Goal: Task Accomplishment & Management: Manage account settings

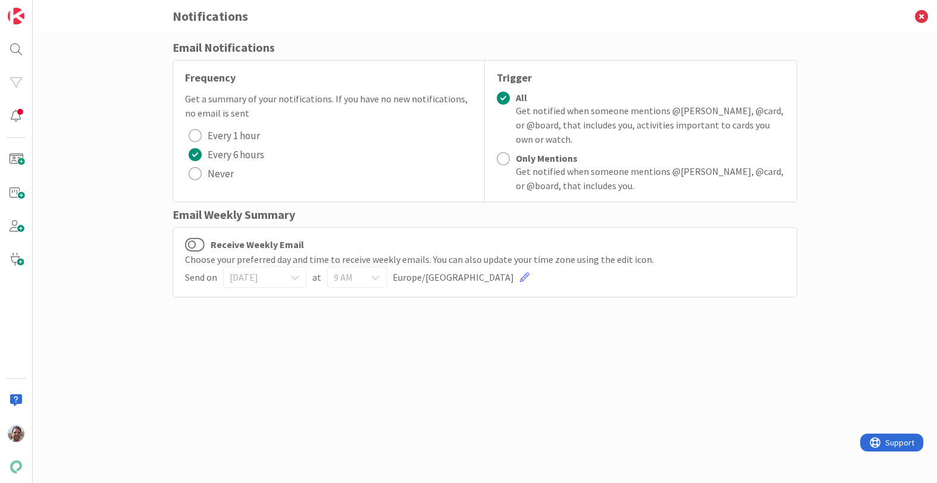
click at [199, 174] on div "radio" at bounding box center [195, 173] width 13 height 13
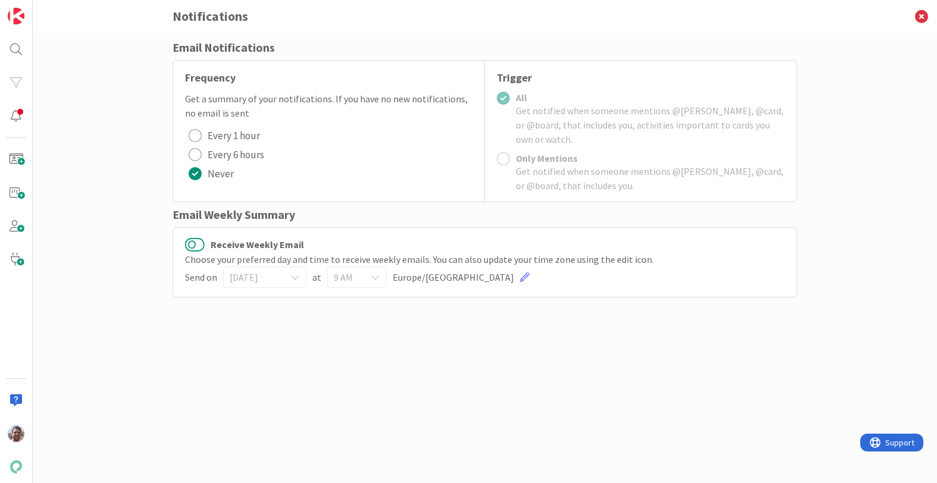
click at [198, 246] on button "Receive Weekly Email" at bounding box center [195, 244] width 20 height 15
click at [271, 280] on span "[DATE]" at bounding box center [255, 277] width 50 height 17
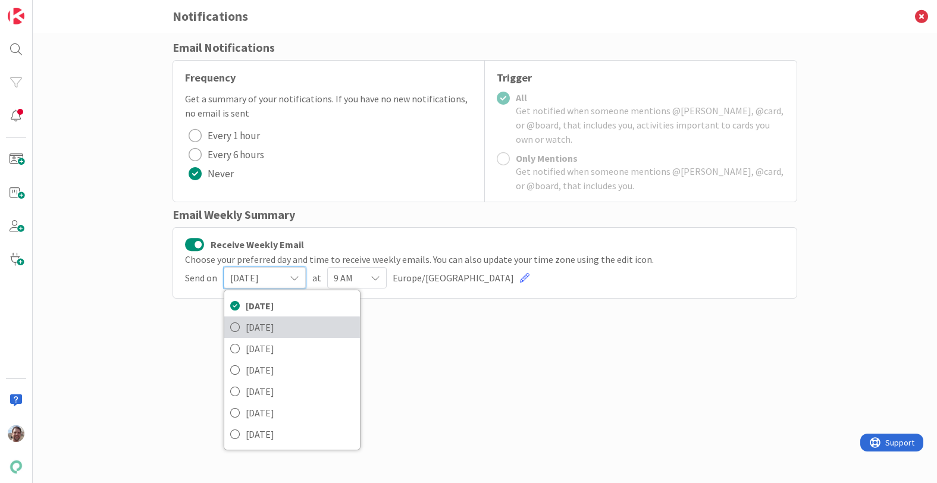
click at [239, 328] on icon at bounding box center [235, 327] width 10 height 18
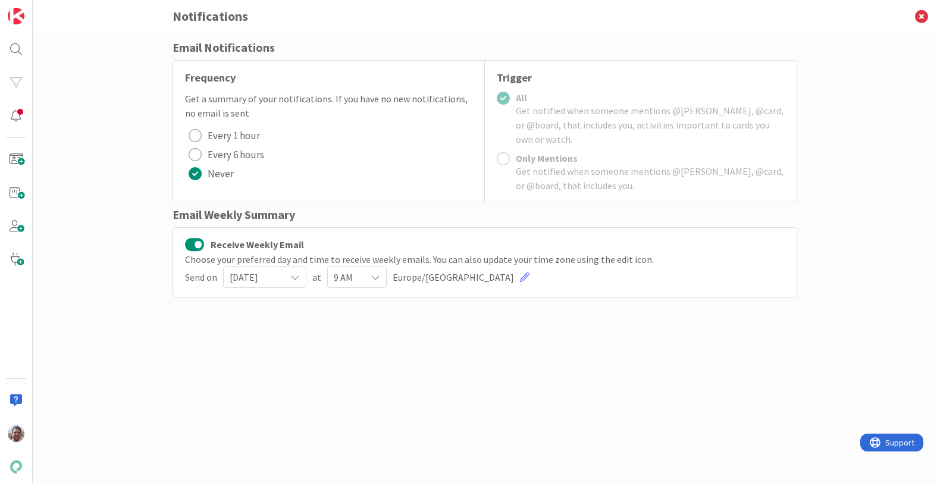
click at [352, 278] on span "9 AM" at bounding box center [347, 277] width 26 height 17
click at [622, 383] on div "Email Notifications Frequency Get a summary of your notifications. If you have …" at bounding box center [485, 246] width 625 height 415
click at [520, 279] on link at bounding box center [525, 278] width 10 height 10
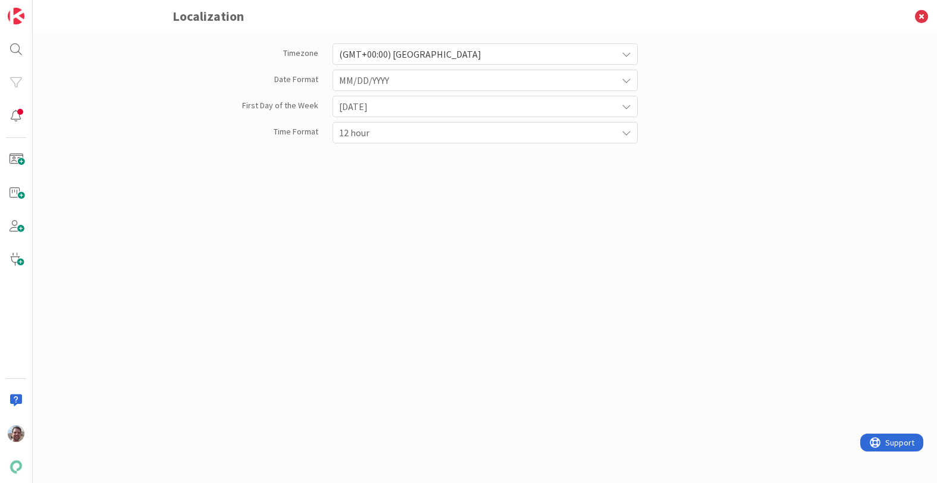
click at [433, 128] on span "12 hour" at bounding box center [475, 132] width 272 height 17
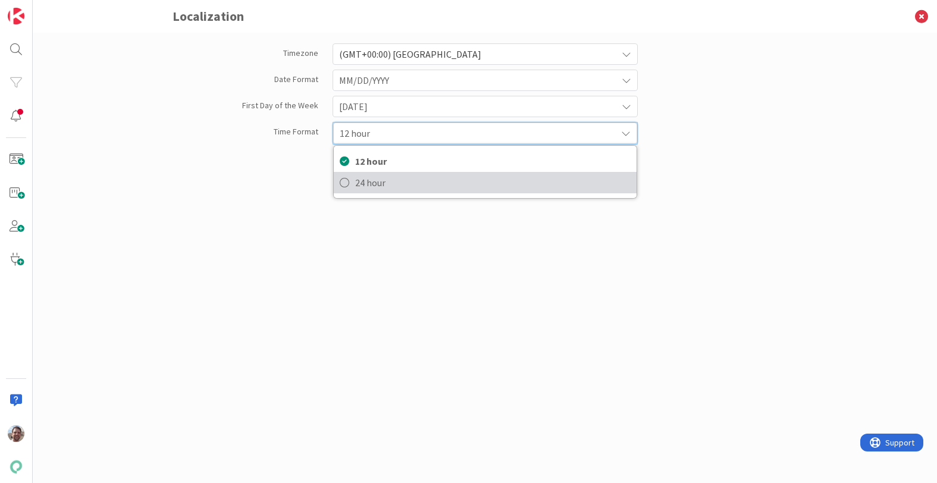
click at [406, 178] on span "24 hour" at bounding box center [493, 183] width 276 height 18
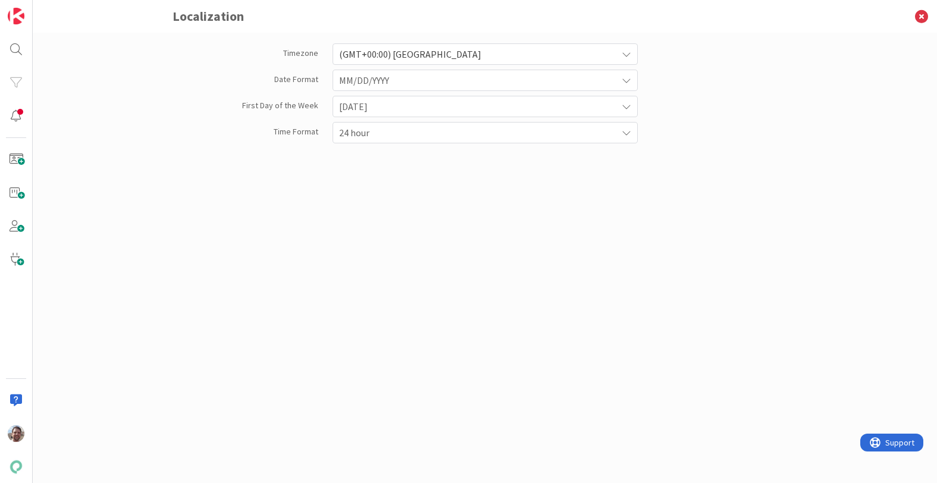
click at [411, 79] on span "MM/DD/YYYY" at bounding box center [475, 80] width 272 height 17
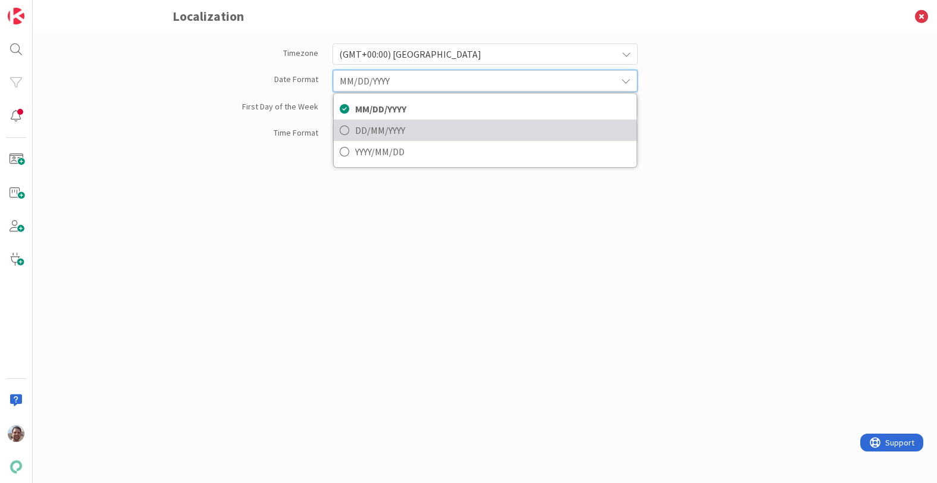
click at [391, 129] on span "DD/MM/YYYY" at bounding box center [493, 130] width 276 height 18
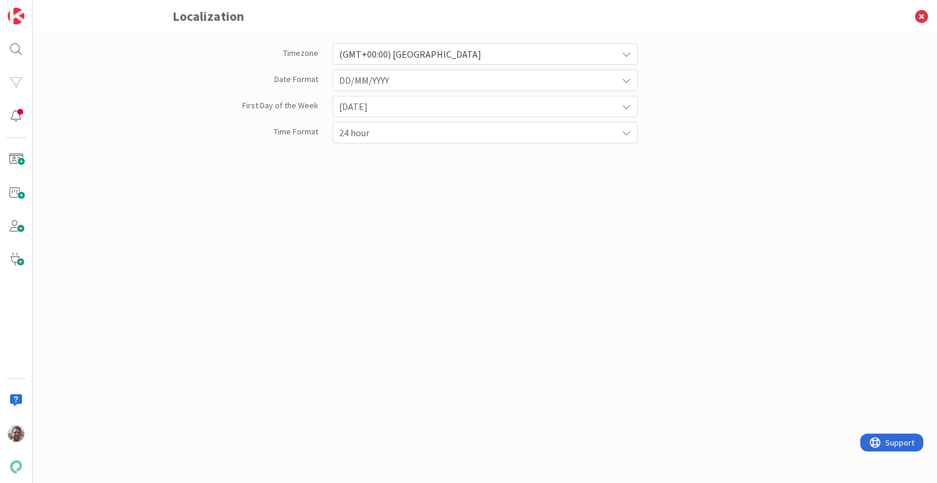
click at [408, 51] on span "(GMT+00:00) [GEOGRAPHIC_DATA]" at bounding box center [475, 54] width 272 height 17
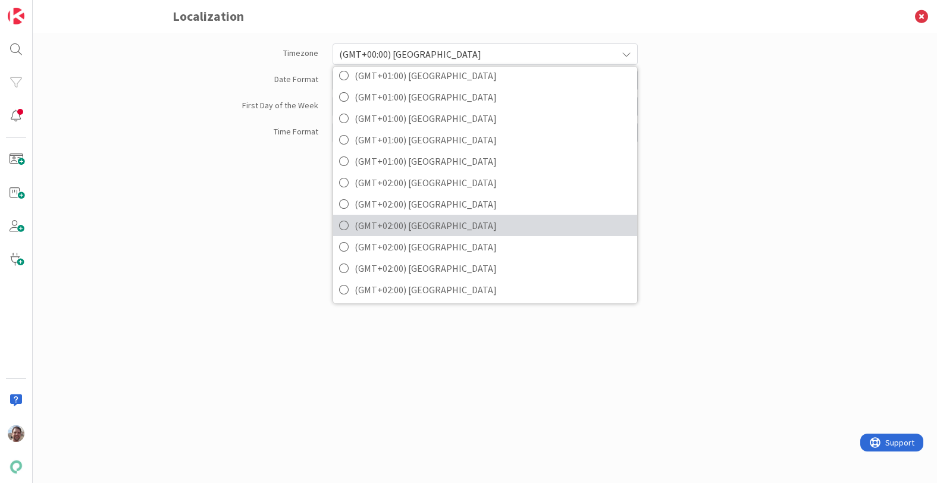
scroll to position [987, 0]
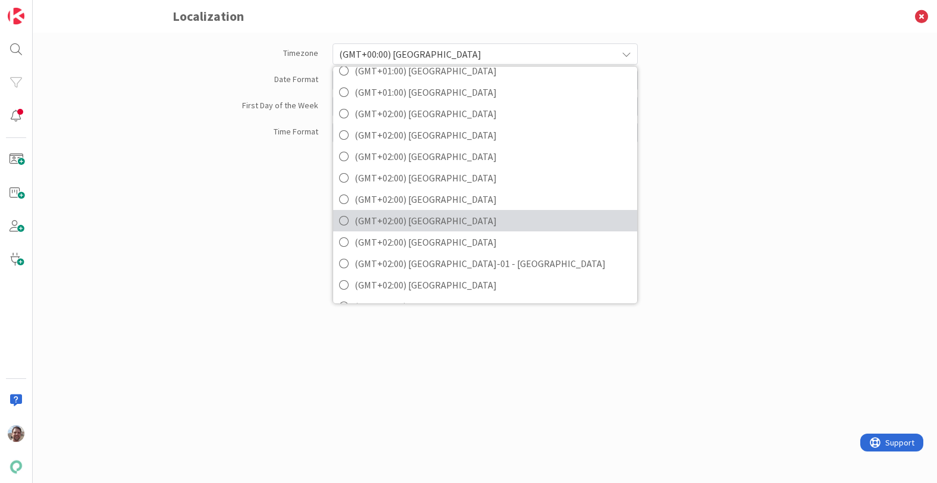
click at [452, 226] on span "(GMT+02:00) [GEOGRAPHIC_DATA]" at bounding box center [493, 221] width 277 height 18
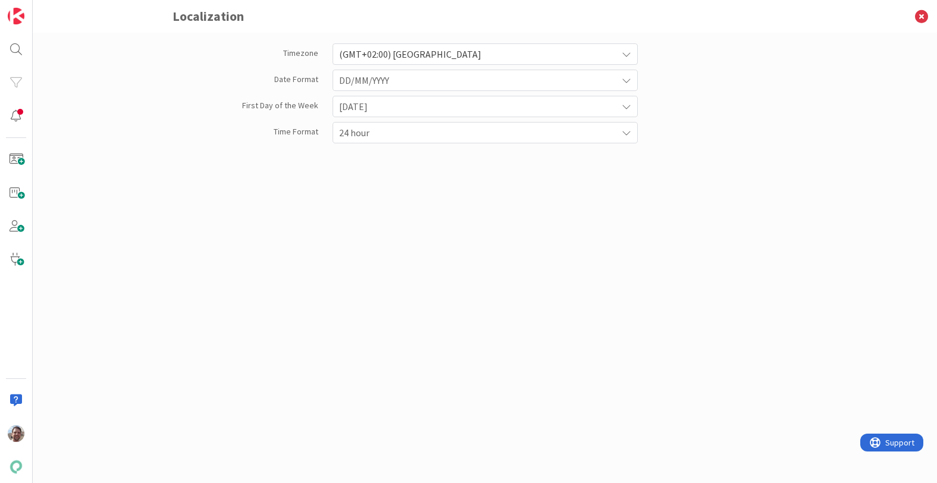
click at [463, 109] on span "[DATE]" at bounding box center [475, 106] width 272 height 17
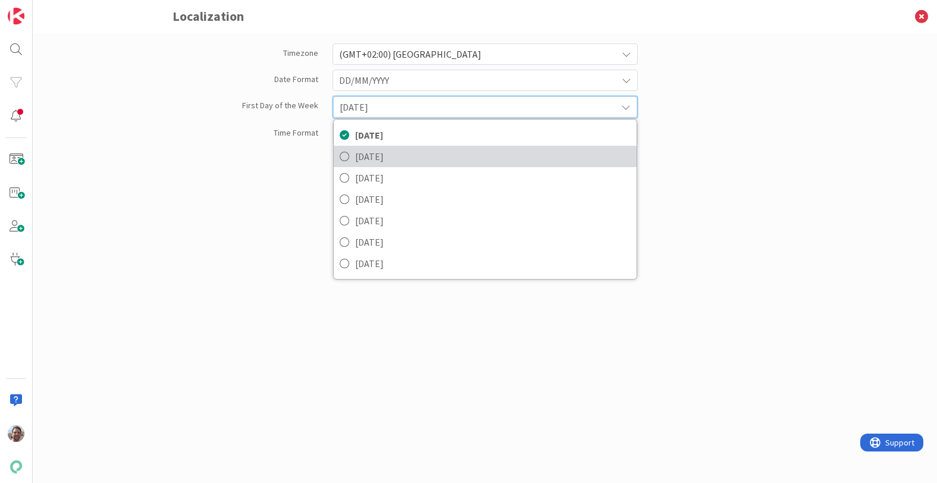
click at [428, 153] on span "[DATE]" at bounding box center [493, 157] width 276 height 18
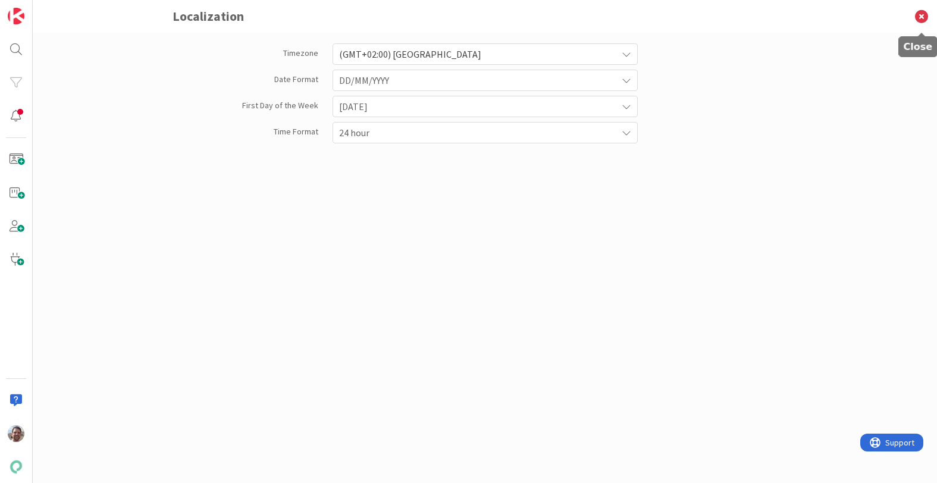
click at [920, 17] on icon at bounding box center [921, 16] width 31 height 33
